Goal: Navigation & Orientation: Find specific page/section

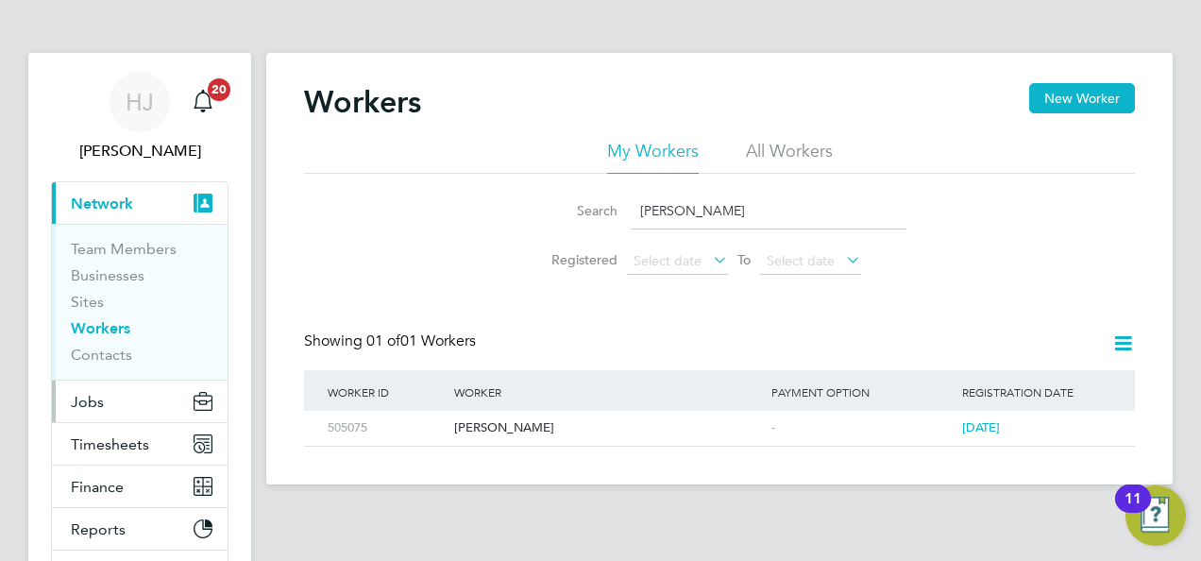
click at [145, 394] on button "Jobs" at bounding box center [140, 402] width 176 height 42
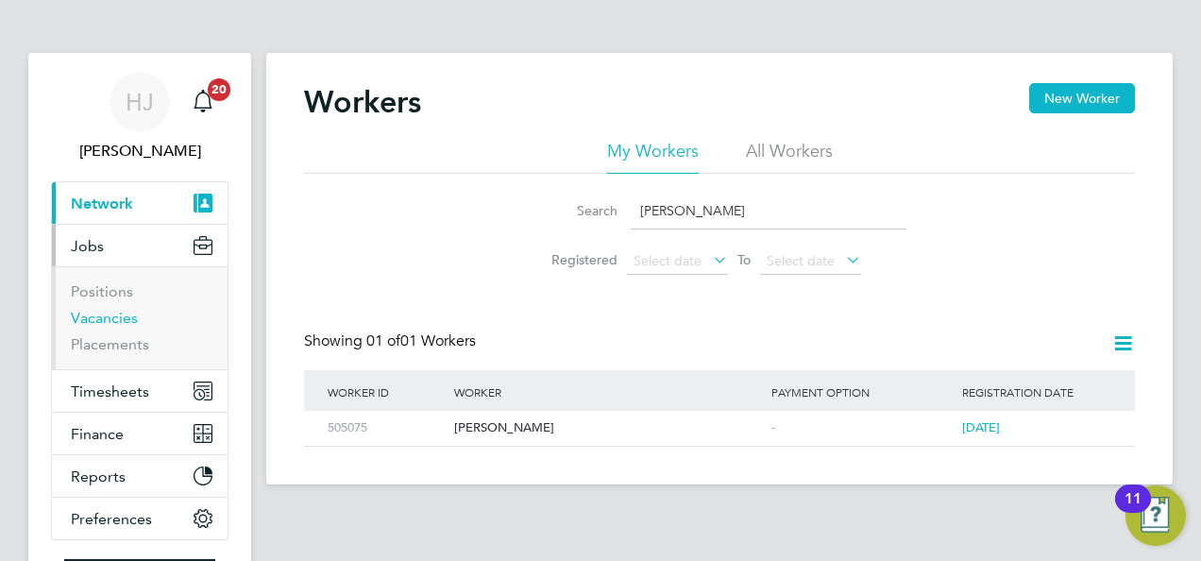
click at [102, 321] on link "Vacancies" at bounding box center [104, 318] width 67 height 18
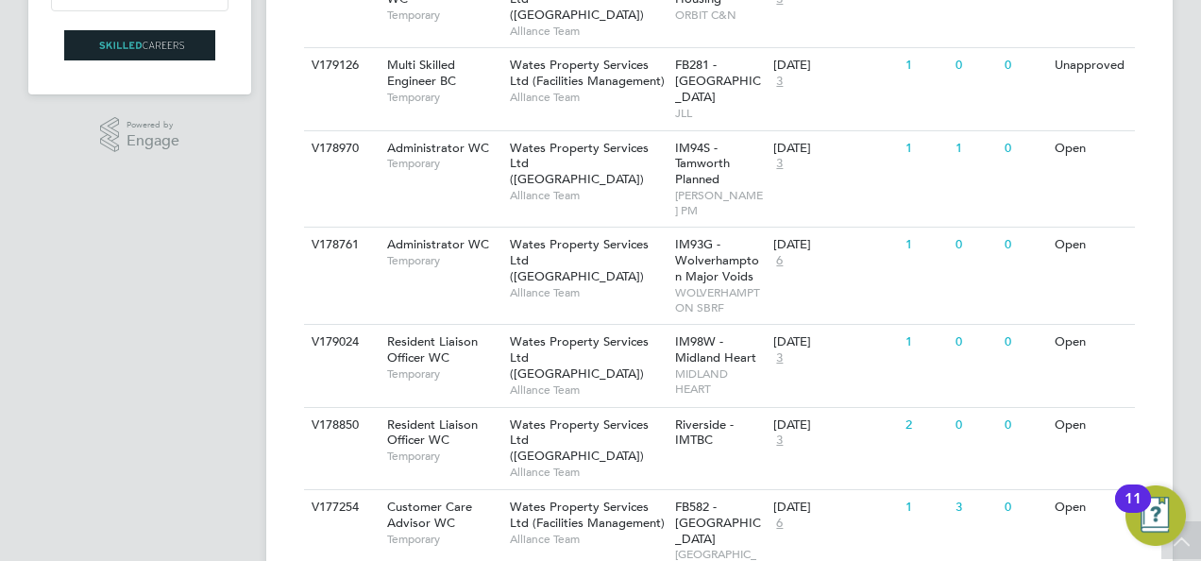
scroll to position [557, 0]
